Goal: Task Accomplishment & Management: Manage account settings

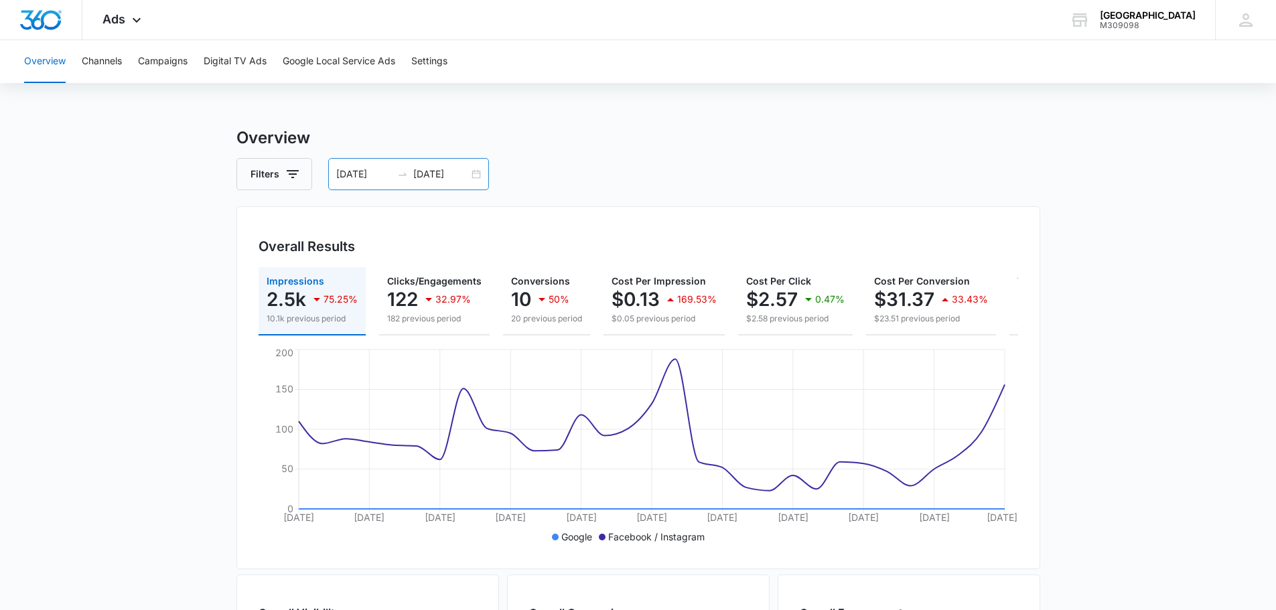
click at [482, 173] on div "07/13/2025 08/12/2025" at bounding box center [408, 174] width 161 height 32
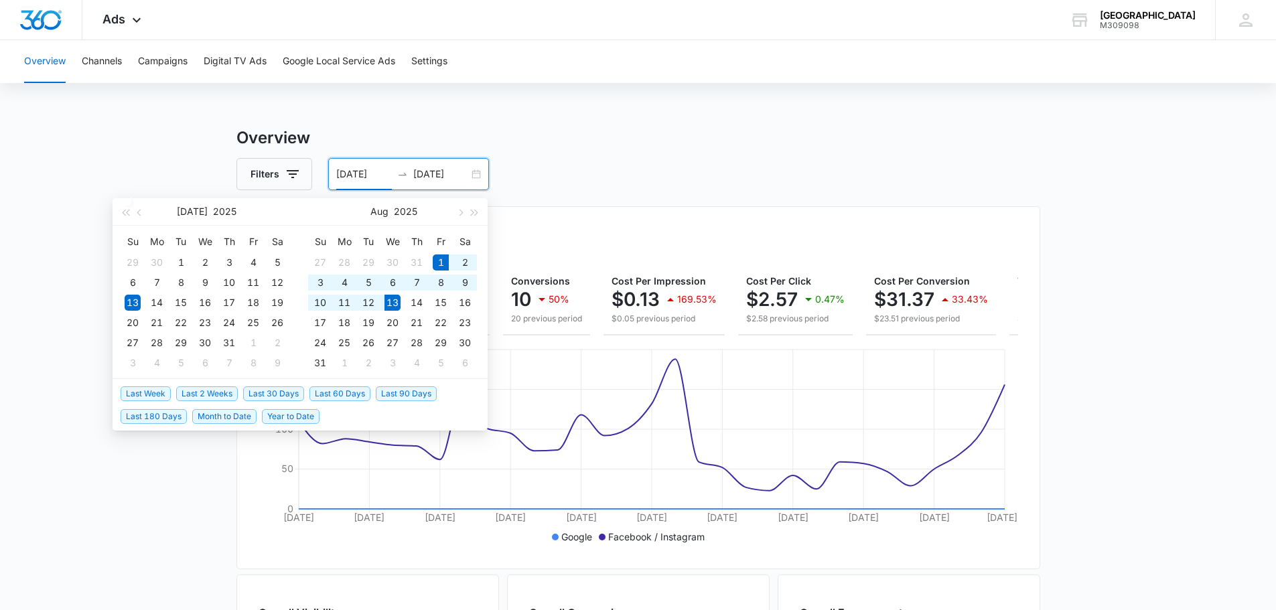
click at [230, 413] on span "Month to Date" at bounding box center [224, 416] width 64 height 15
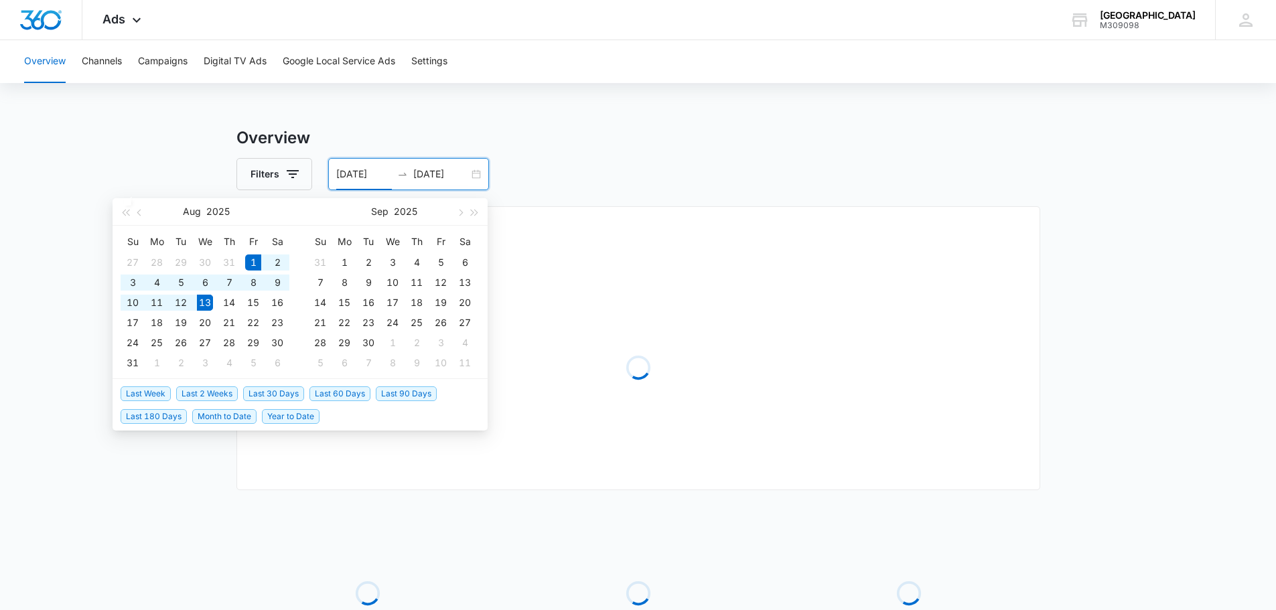
type input "[DATE]"
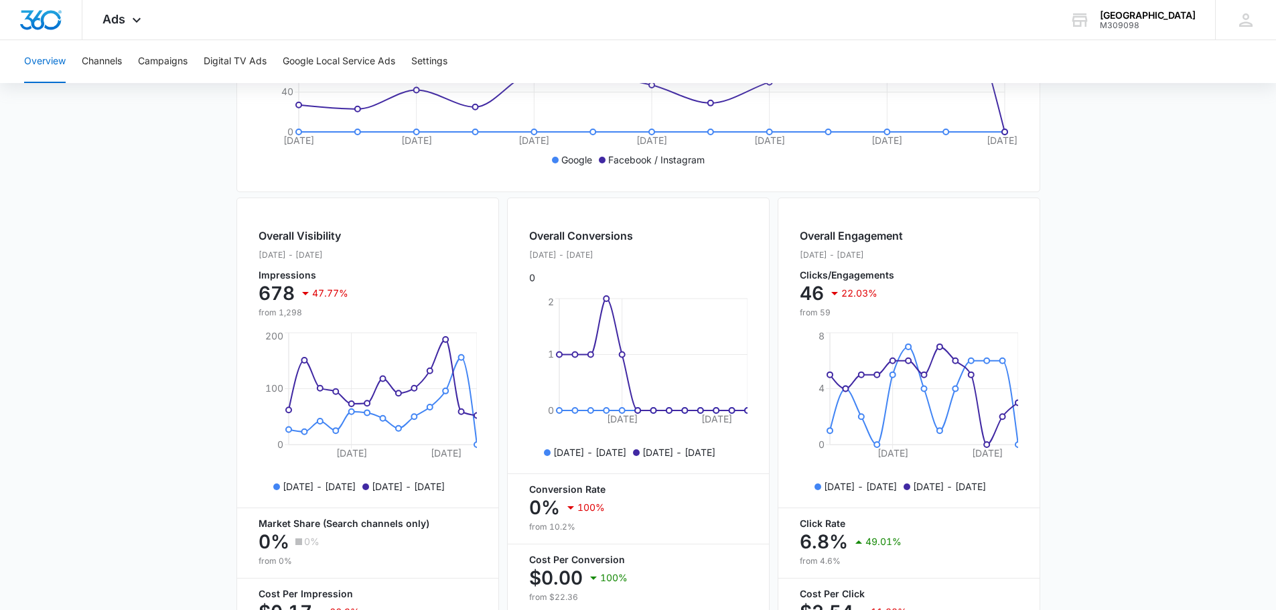
scroll to position [488, 0]
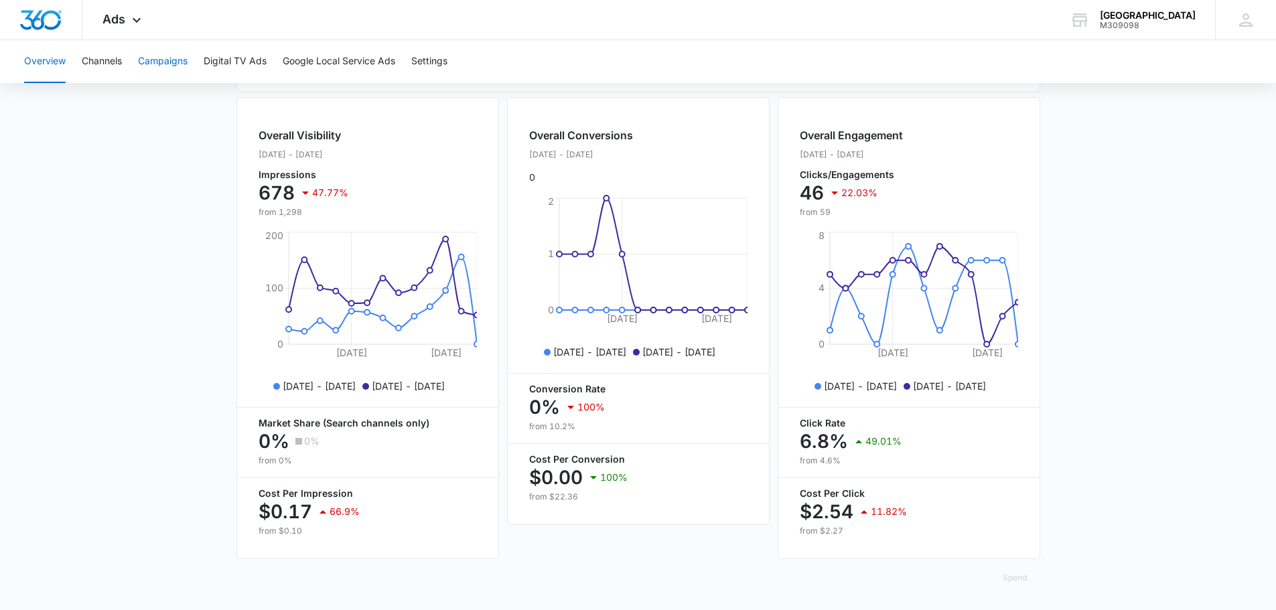
click at [163, 64] on button "Campaigns" at bounding box center [163, 61] width 50 height 43
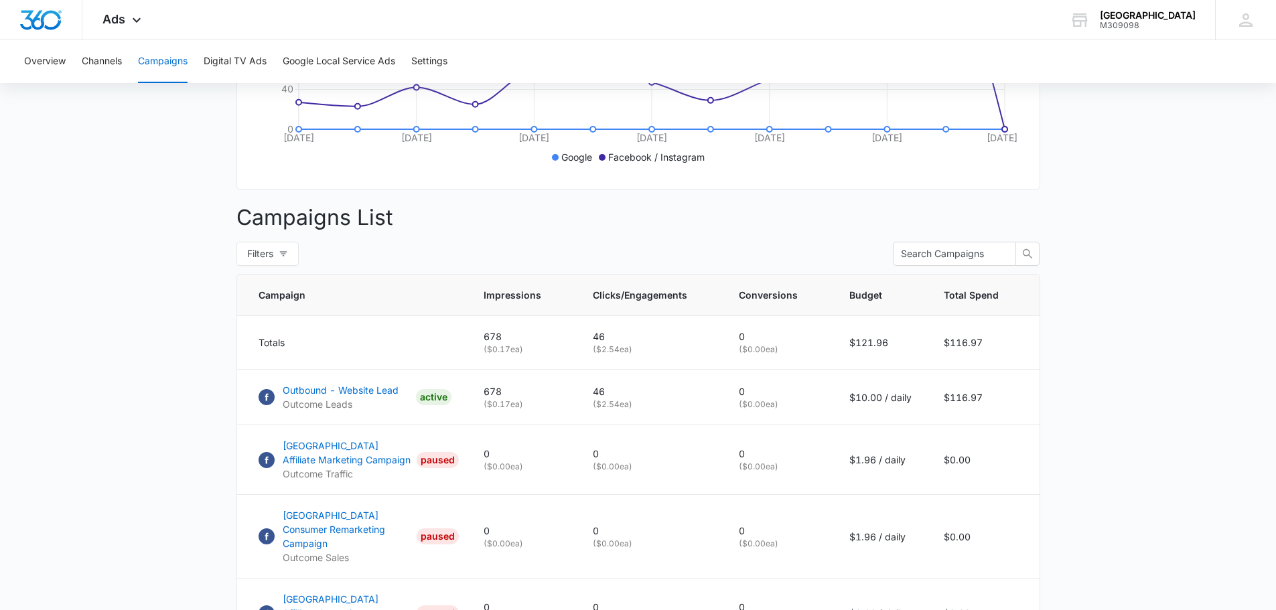
scroll to position [381, 0]
click at [324, 397] on p "Outbound - Website Lead" at bounding box center [341, 390] width 116 height 14
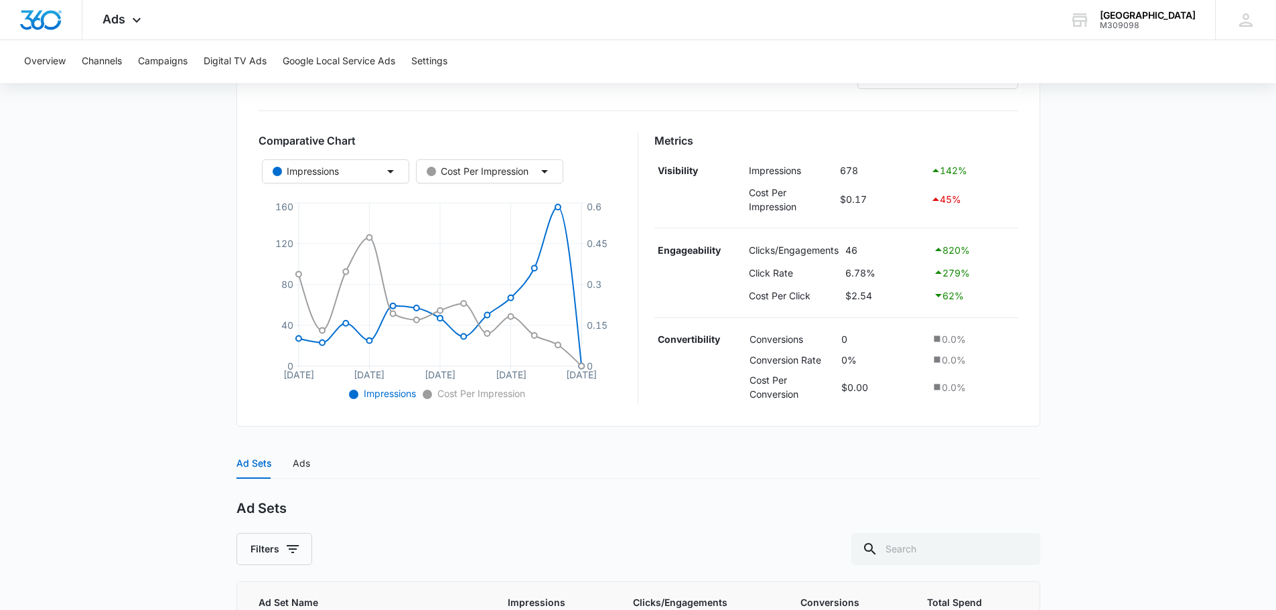
scroll to position [318, 0]
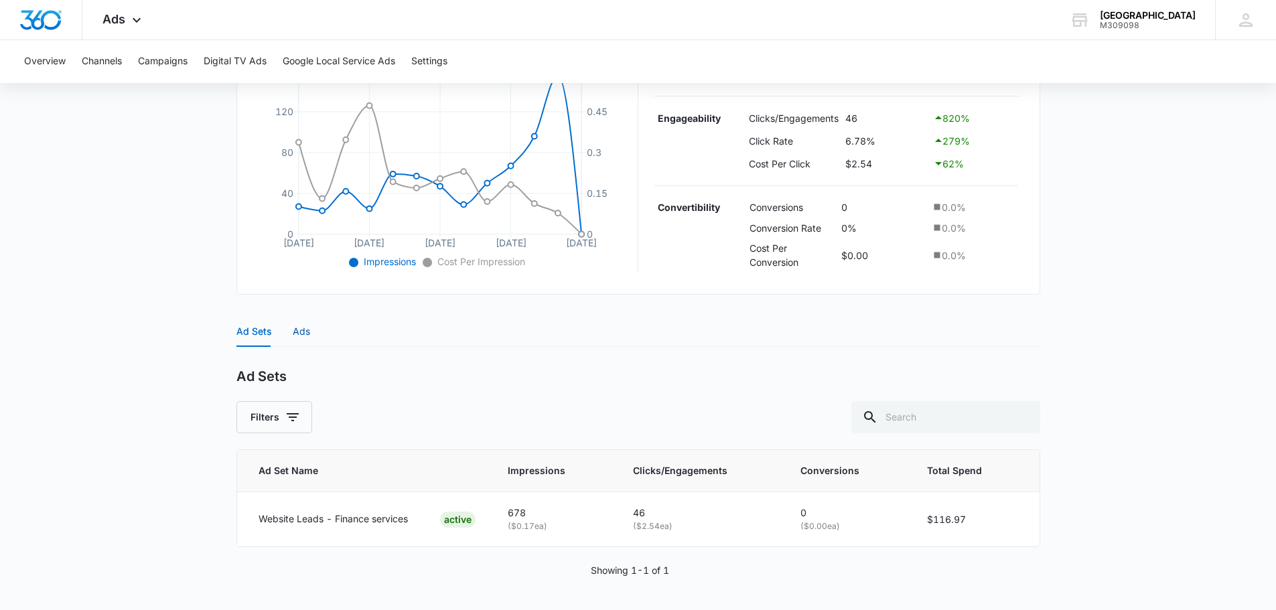
click at [304, 335] on div "Ads" at bounding box center [301, 331] width 17 height 15
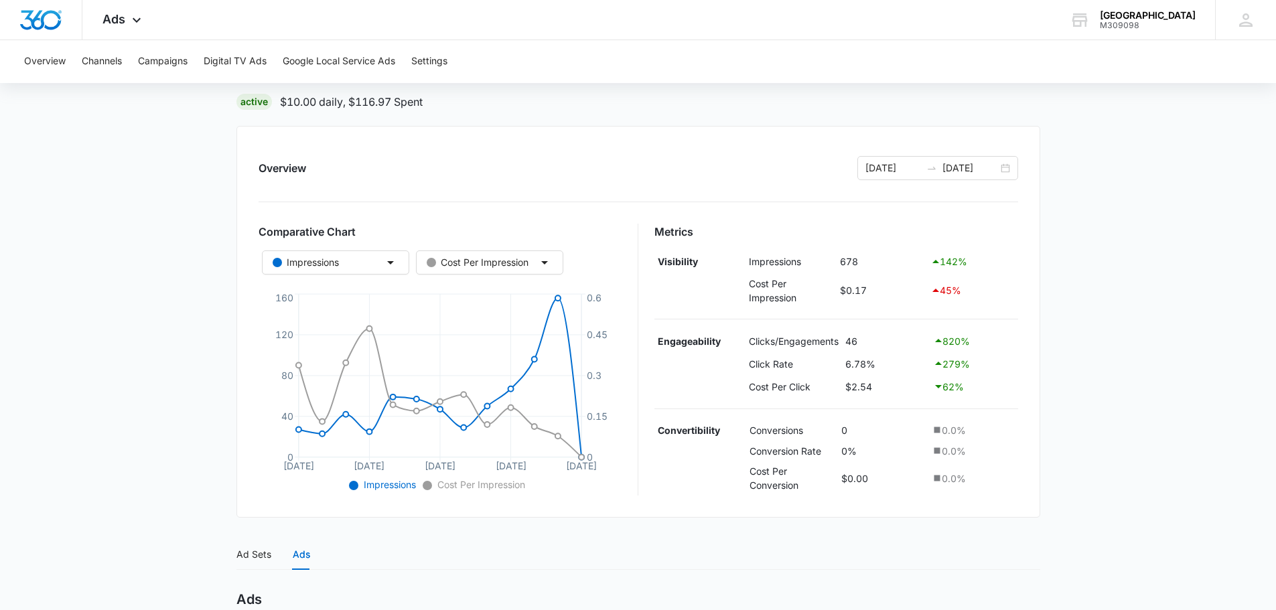
scroll to position [0, 0]
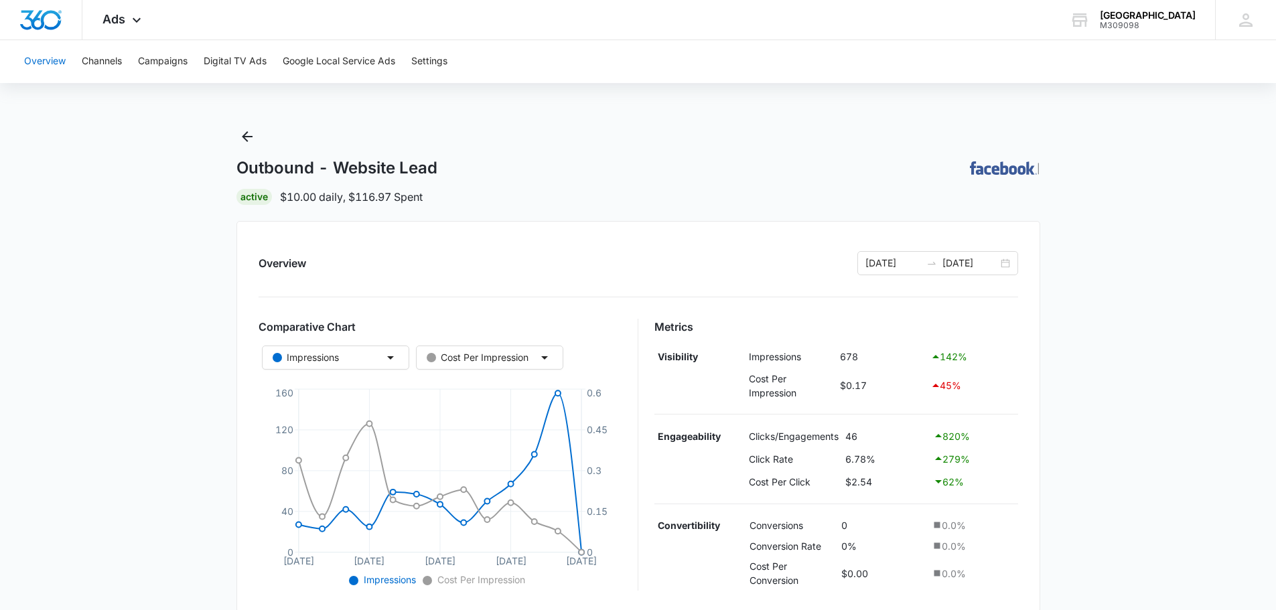
click at [46, 64] on button "Overview" at bounding box center [45, 61] width 42 height 43
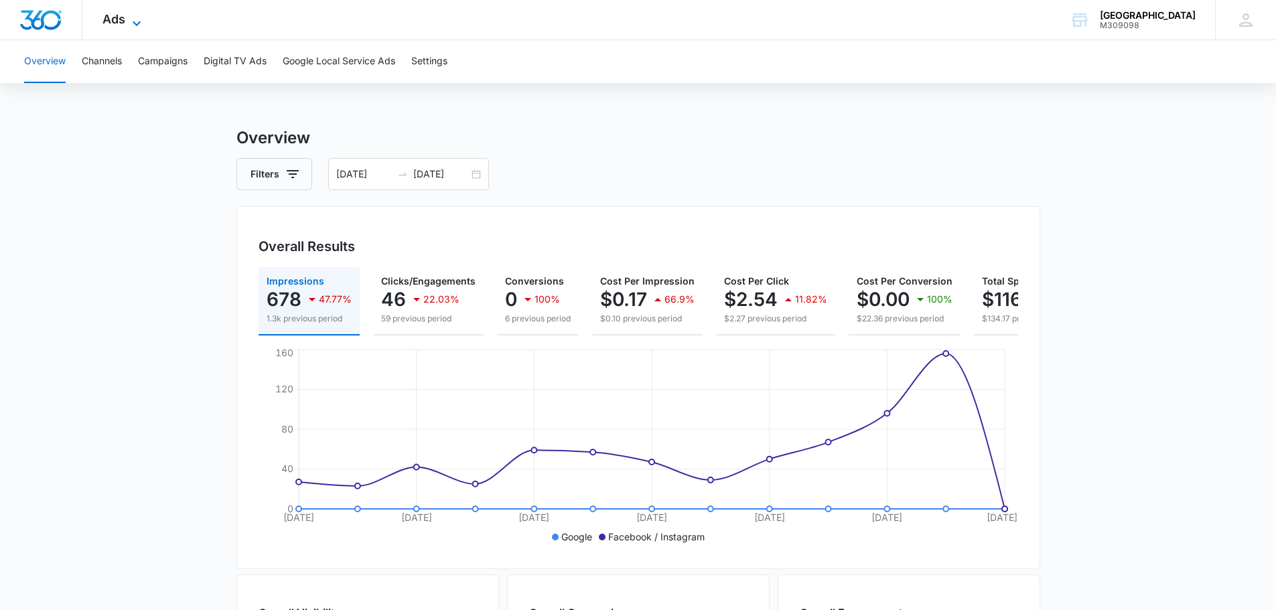
click at [141, 17] on icon at bounding box center [137, 23] width 16 height 16
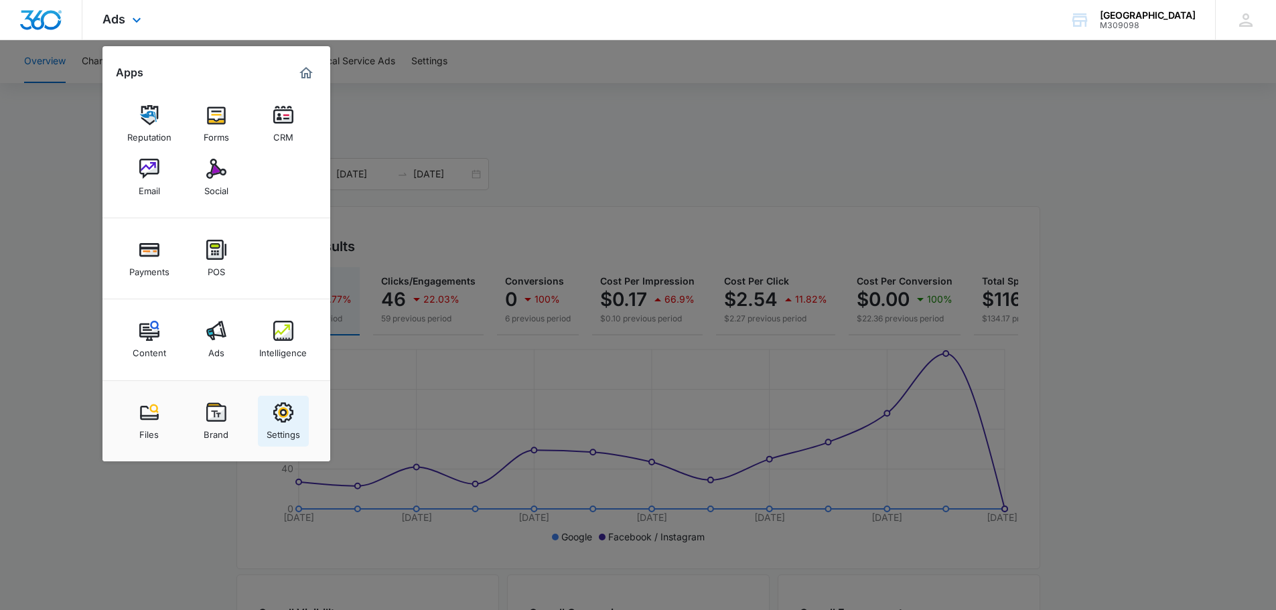
click at [273, 426] on div "Settings" at bounding box center [284, 431] width 34 height 17
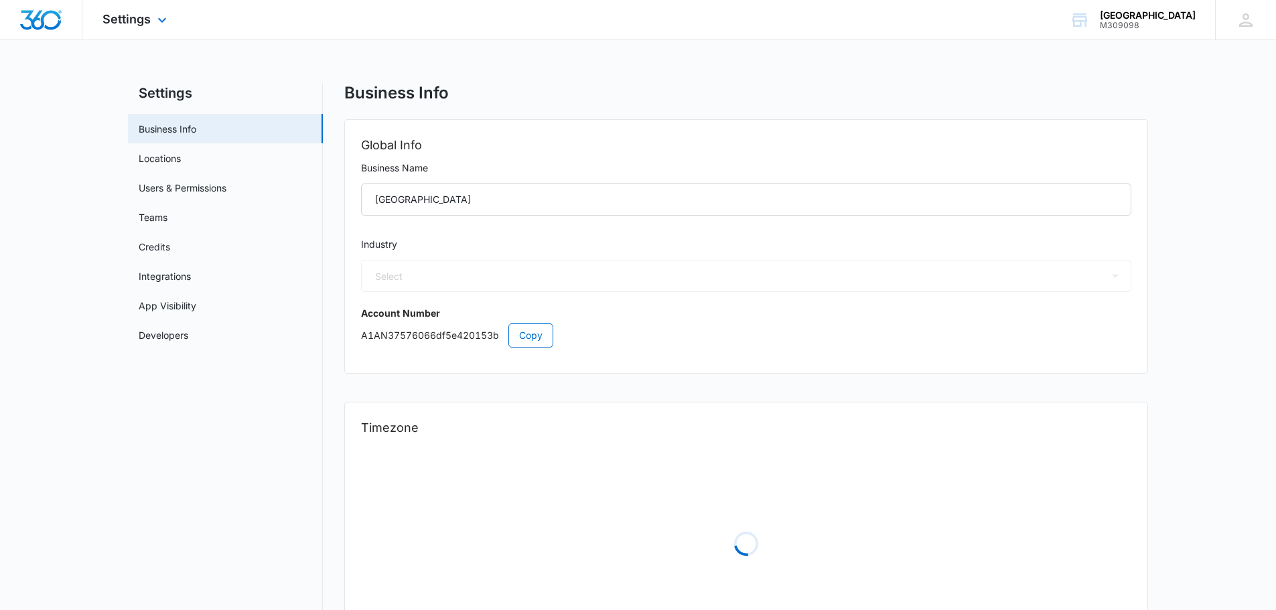
select select "52"
select select "US"
select select "America/Los_Angeles"
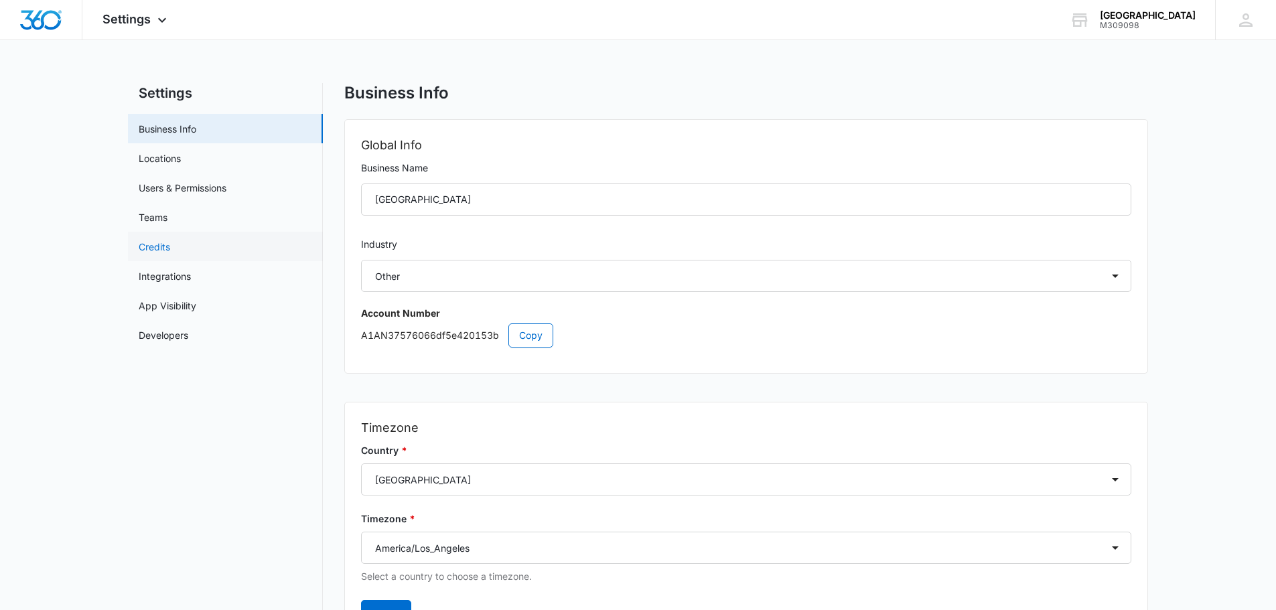
click at [159, 251] on link "Credits" at bounding box center [154, 247] width 31 height 14
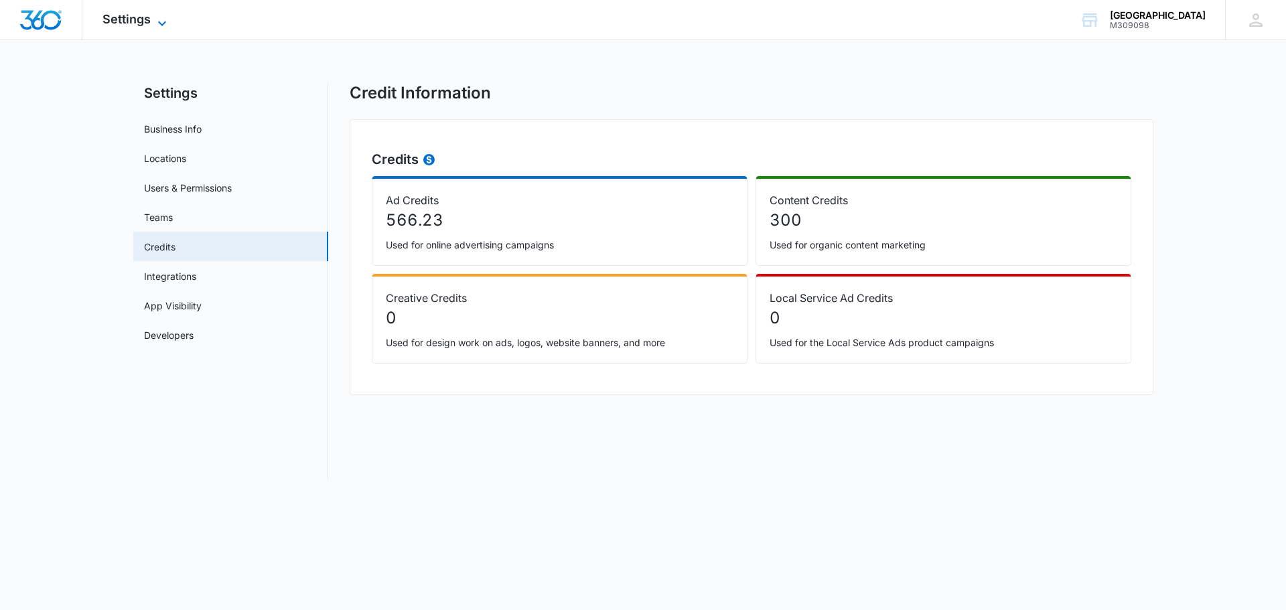
click at [165, 18] on icon at bounding box center [162, 23] width 16 height 16
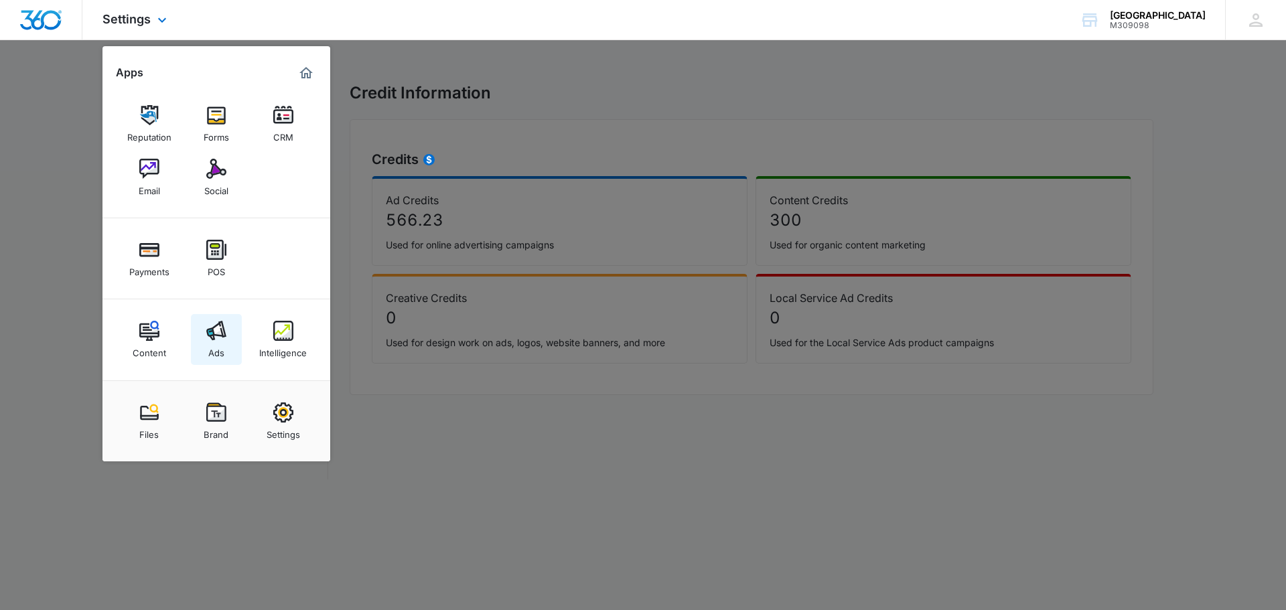
click at [215, 327] on img at bounding box center [216, 331] width 20 height 20
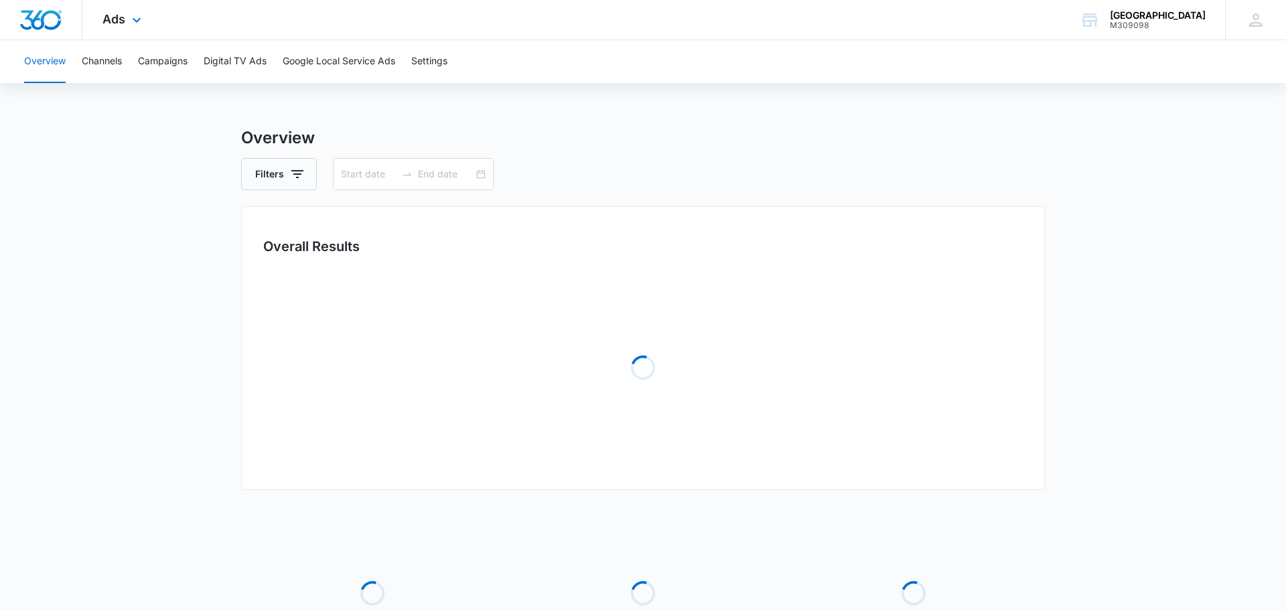
type input "[DATE]"
